Goal: Use online tool/utility: Use online tool/utility

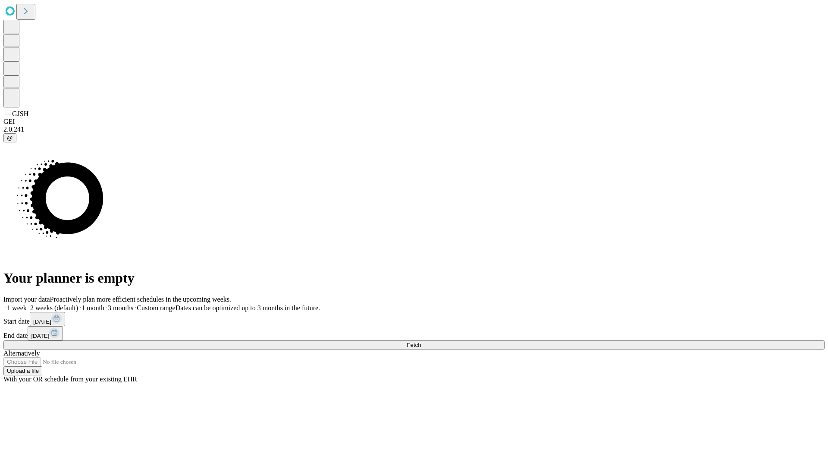
click at [421, 342] on span "Fetch" at bounding box center [414, 345] width 14 height 6
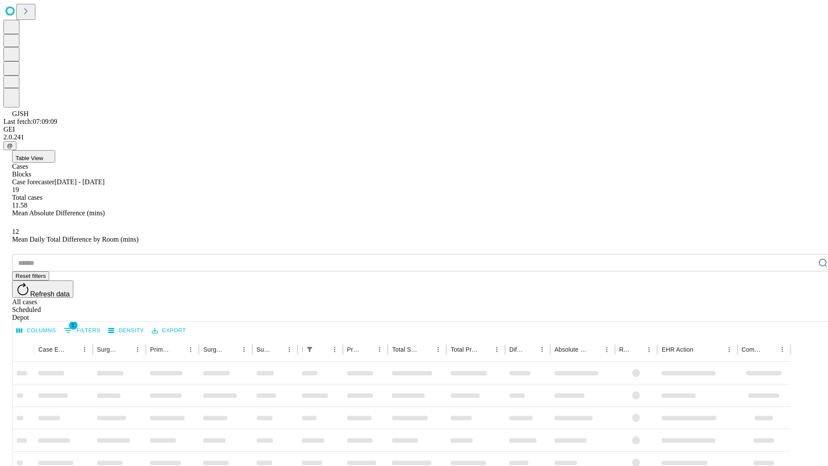
click at [43, 155] on span "Table View" at bounding box center [30, 158] width 28 height 6
